Goal: Navigation & Orientation: Find specific page/section

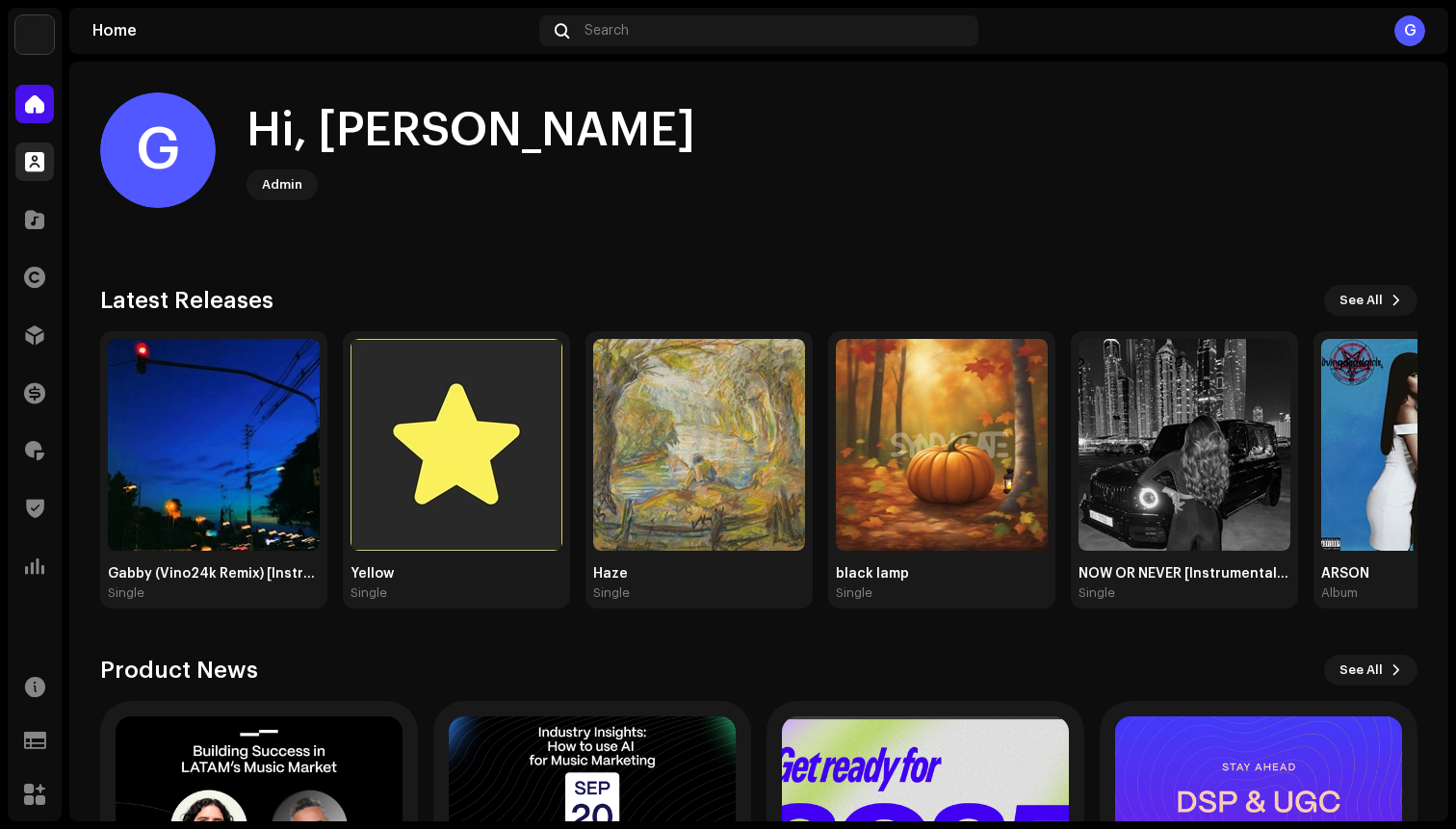
click at [43, 160] on span at bounding box center [35, 162] width 19 height 15
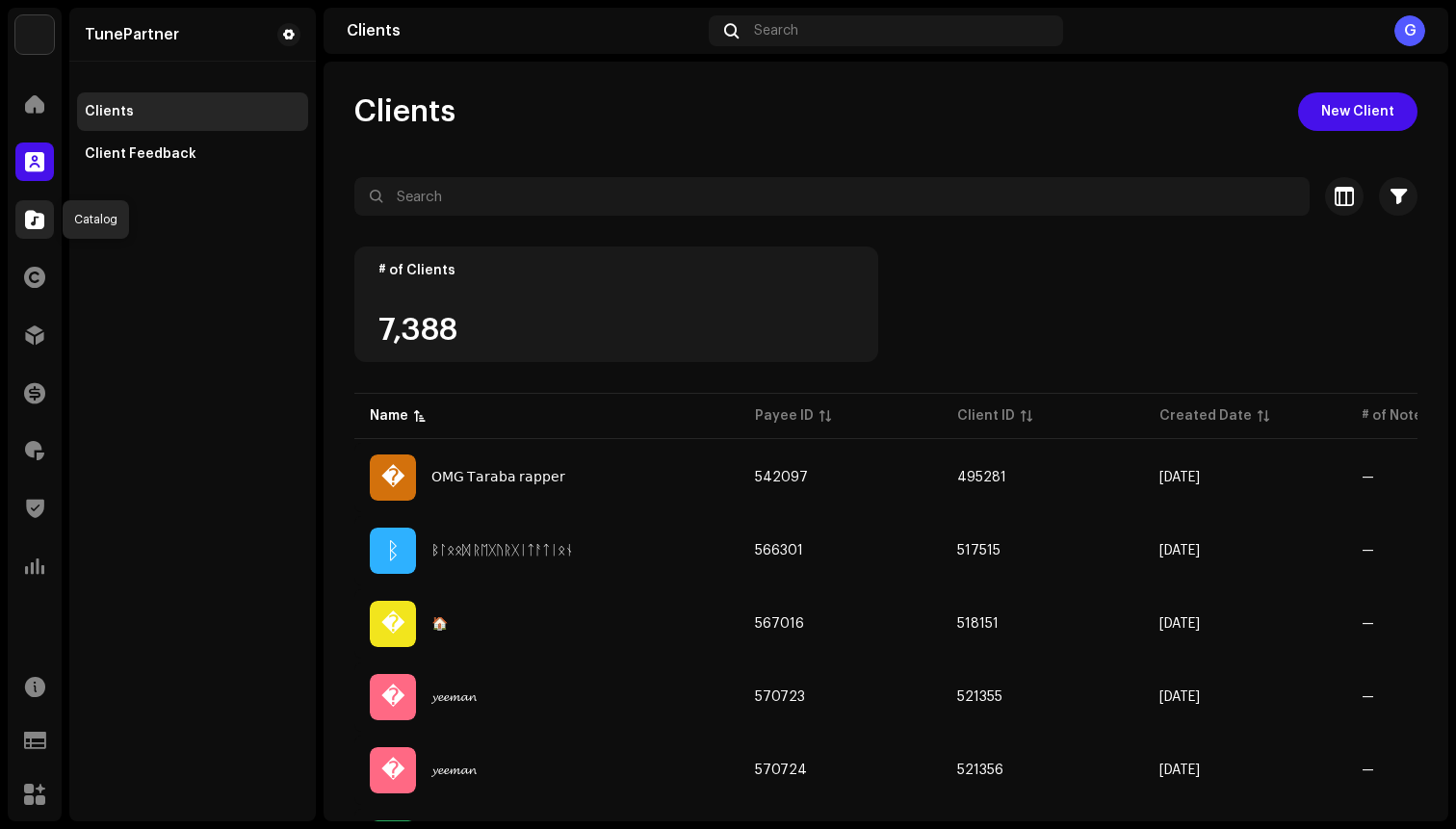
click at [44, 203] on div at bounding box center [35, 219] width 39 height 39
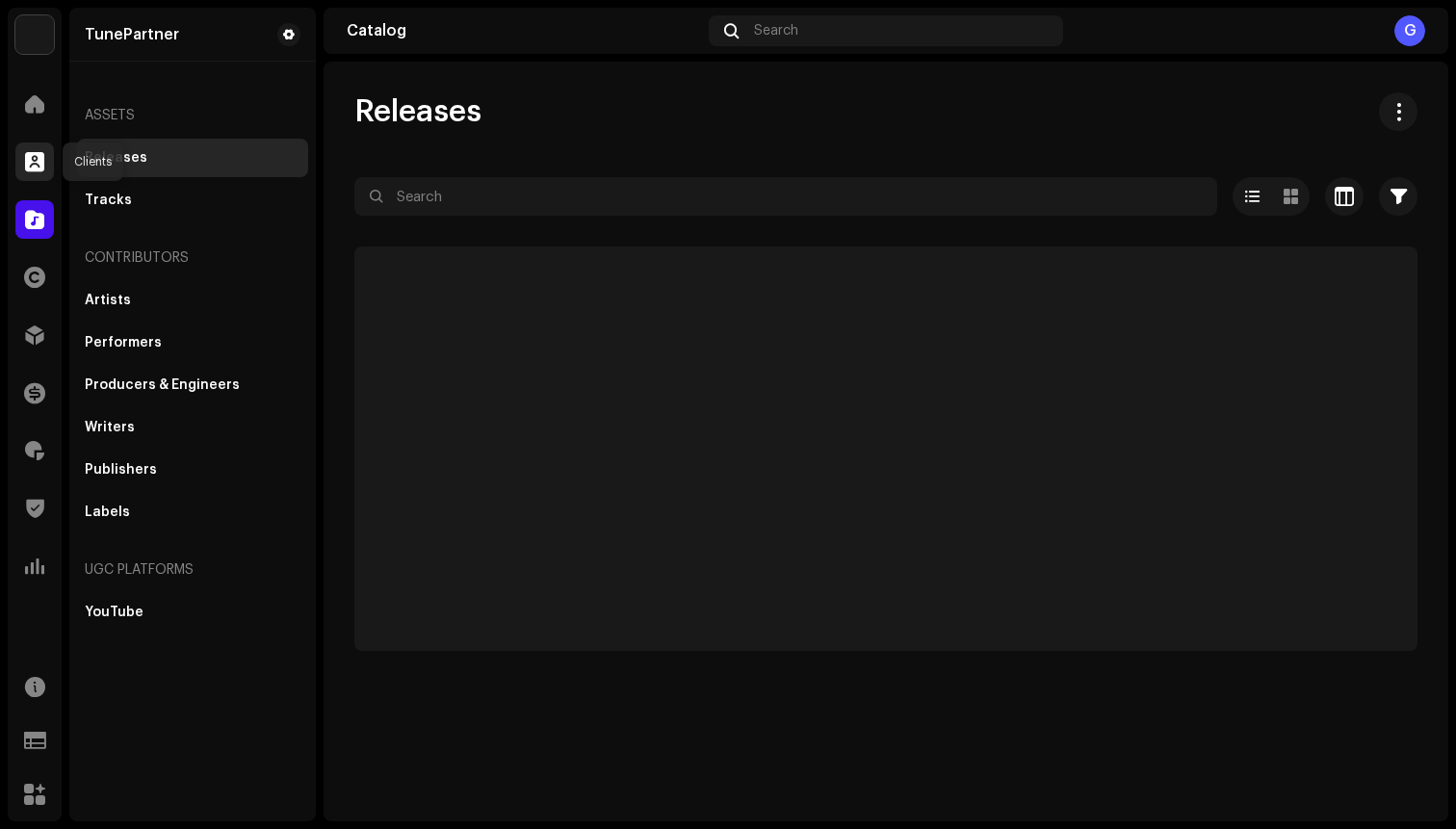
click at [38, 170] on span at bounding box center [35, 162] width 19 height 15
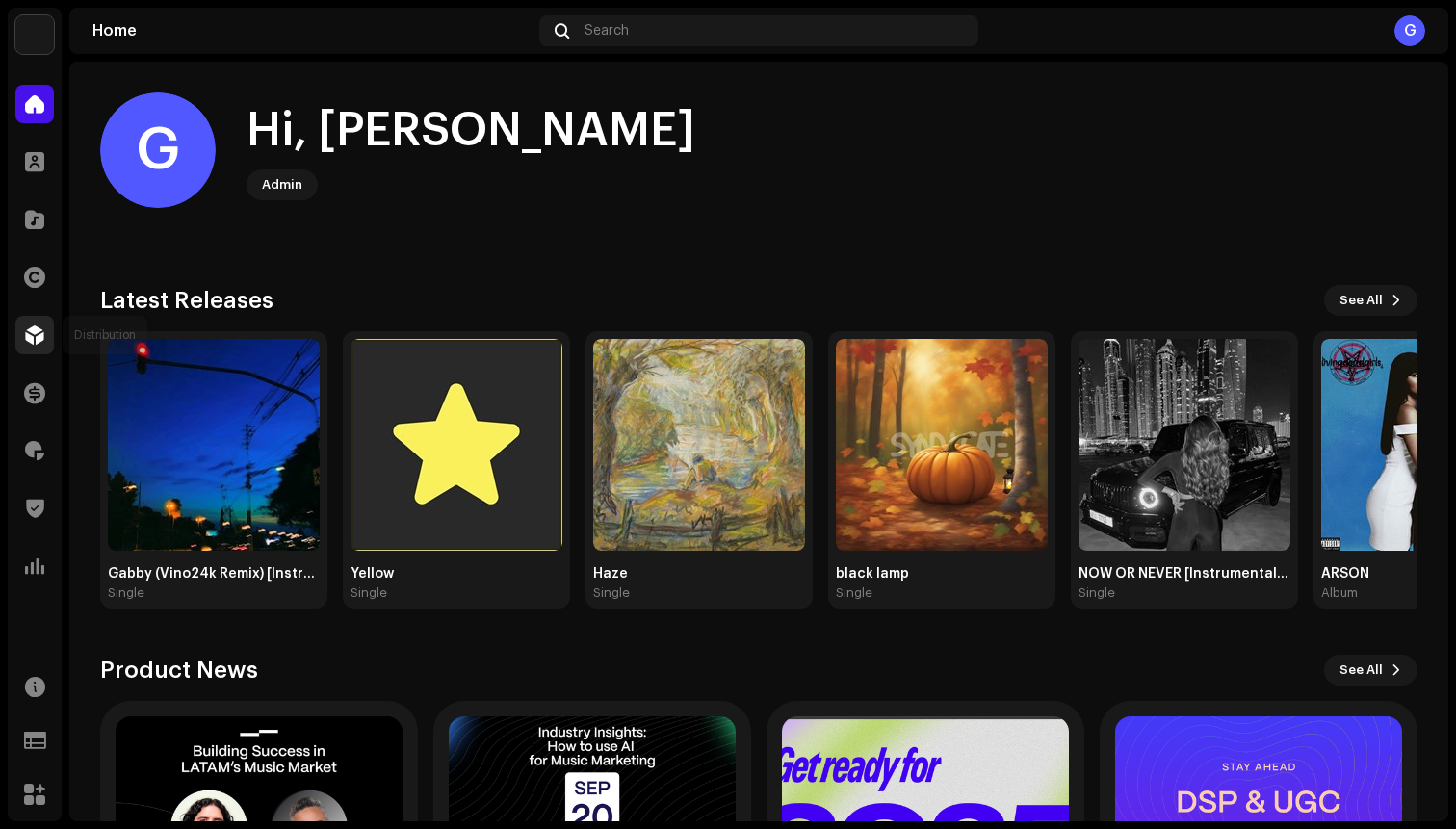
click at [23, 342] on div at bounding box center [35, 335] width 39 height 39
